Goal: Task Accomplishment & Management: Use online tool/utility

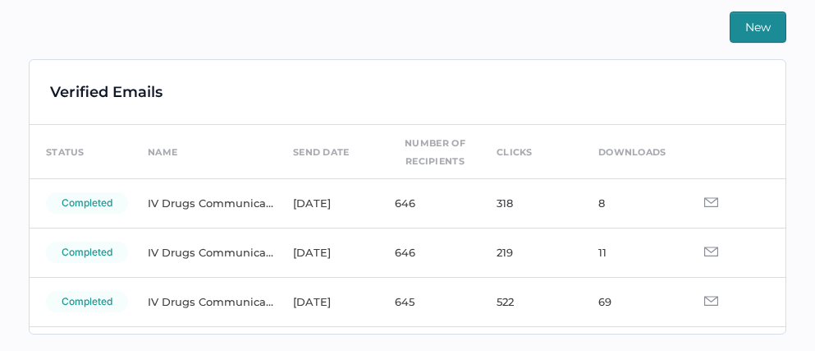
scroll to position [80, 0]
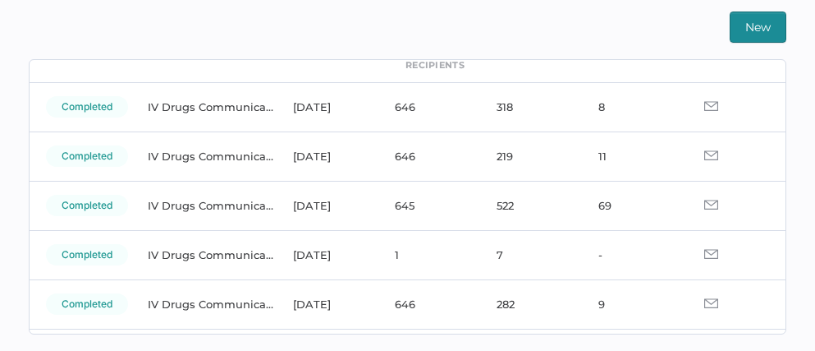
scroll to position [96, 0]
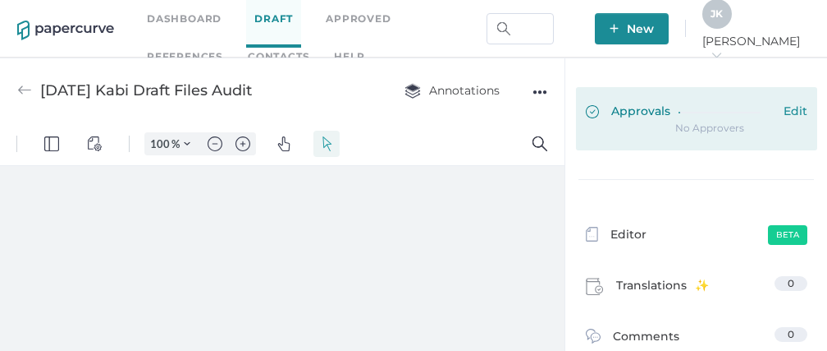
click at [692, 110] on div at bounding box center [727, 109] width 97 height 12
